Goal: Navigation & Orientation: Find specific page/section

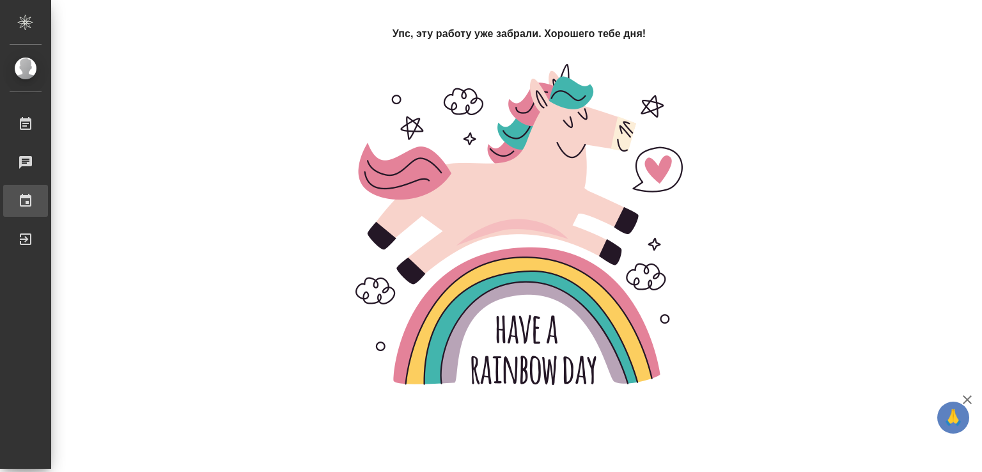
click at [26, 208] on div "График" at bounding box center [10, 200] width 32 height 19
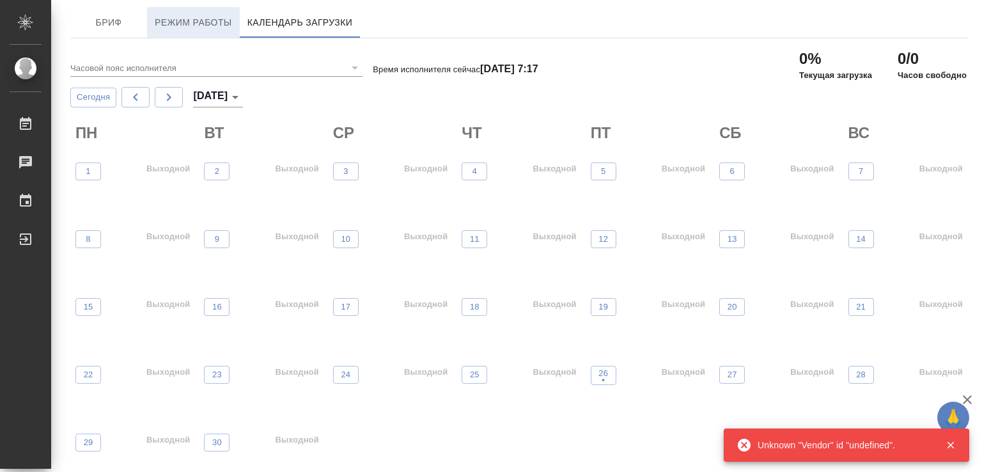
click at [195, 15] on span "Режим работы" at bounding box center [193, 23] width 77 height 16
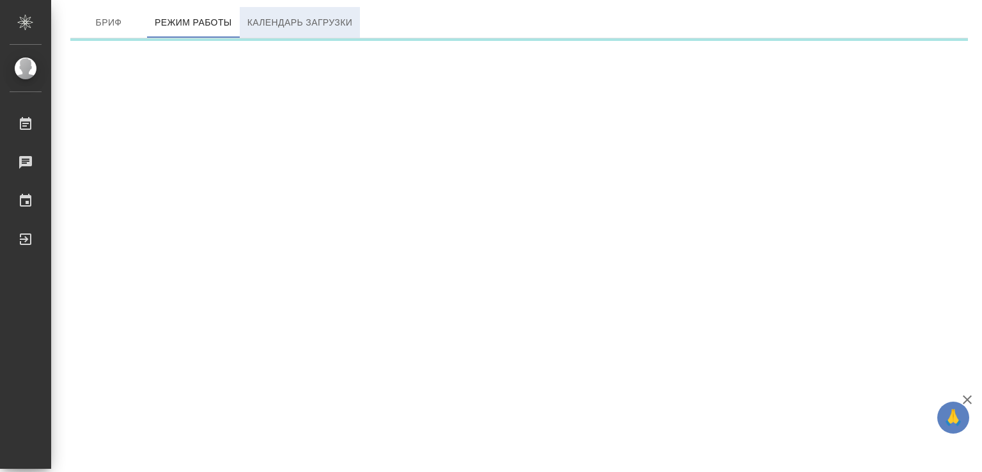
click at [330, 24] on span "Календарь загрузки" at bounding box center [299, 23] width 105 height 16
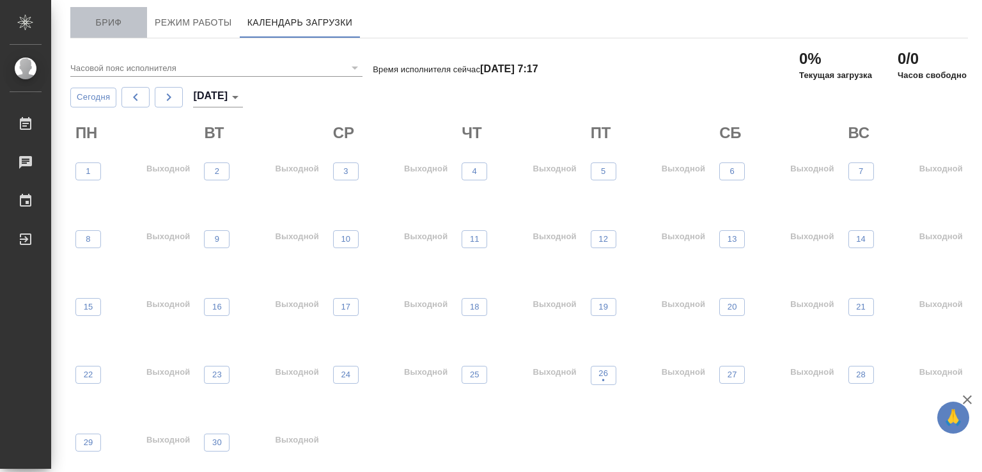
click at [115, 22] on span "Бриф" at bounding box center [108, 23] width 61 height 16
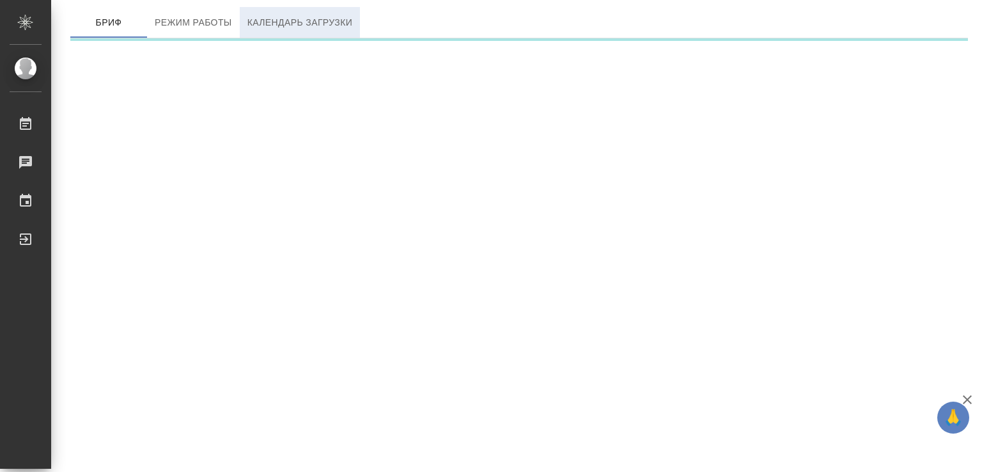
click at [320, 20] on span "Календарь загрузки" at bounding box center [299, 23] width 105 height 16
